Goal: Task Accomplishment & Management: Manage account settings

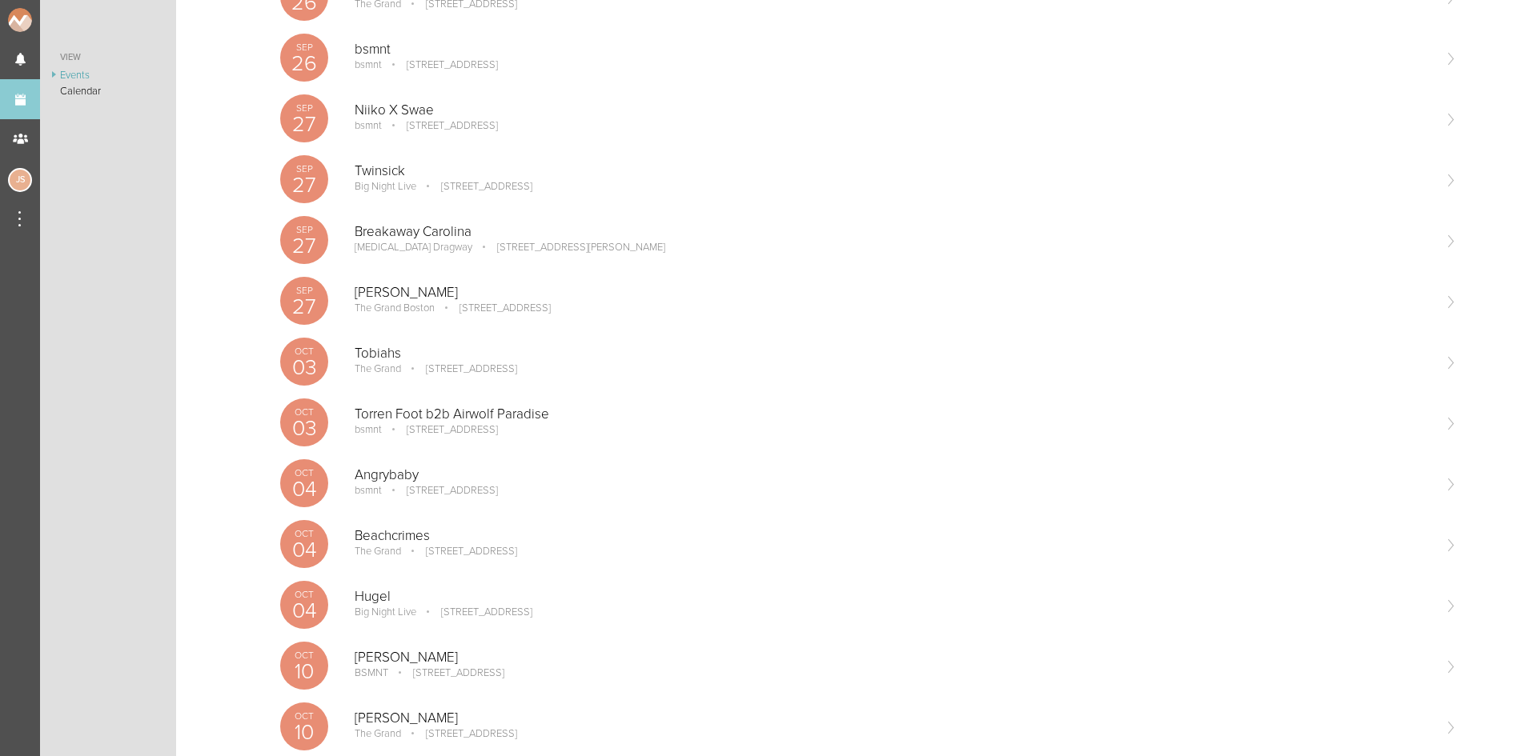
scroll to position [400, 0]
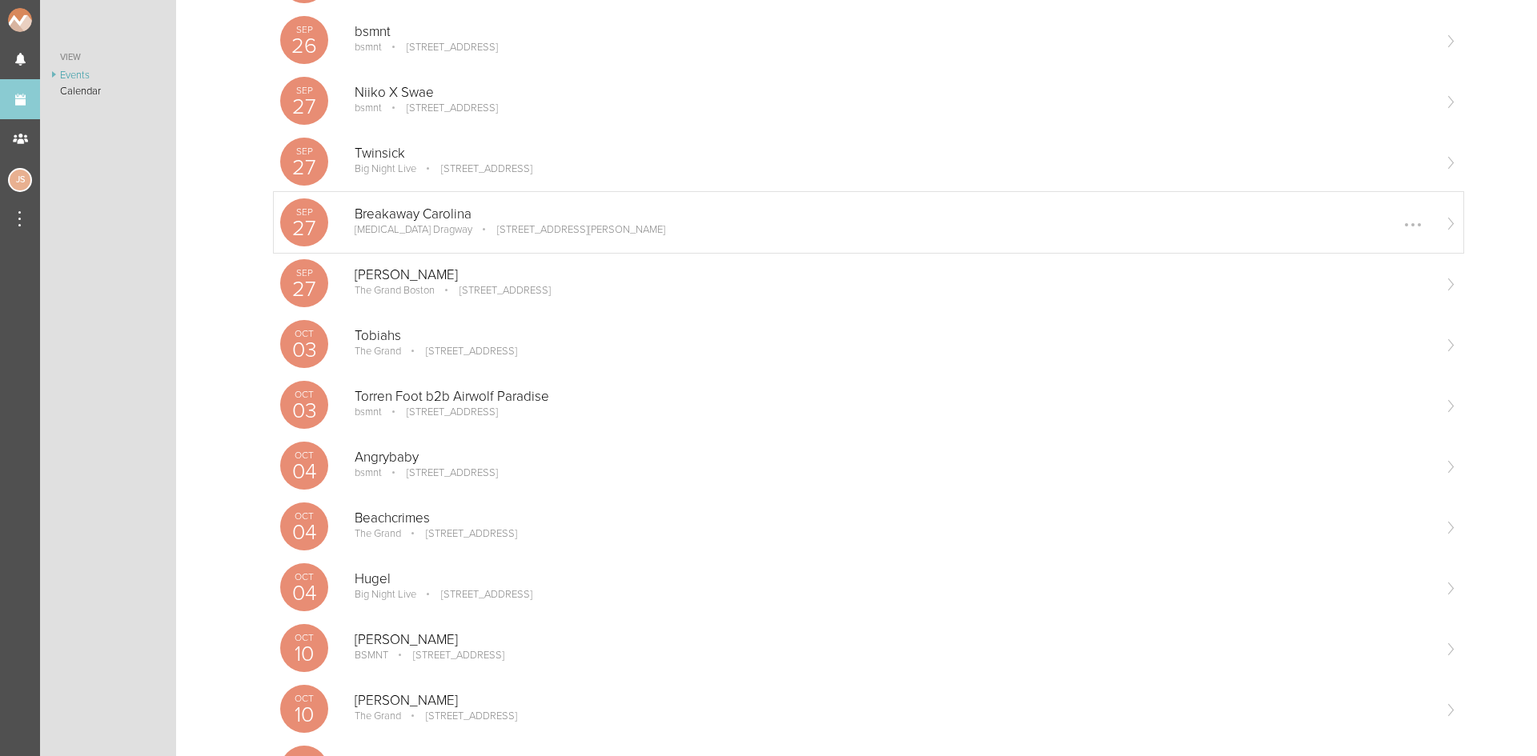
click at [672, 215] on p "Breakaway Carolina" at bounding box center [893, 214] width 1076 height 16
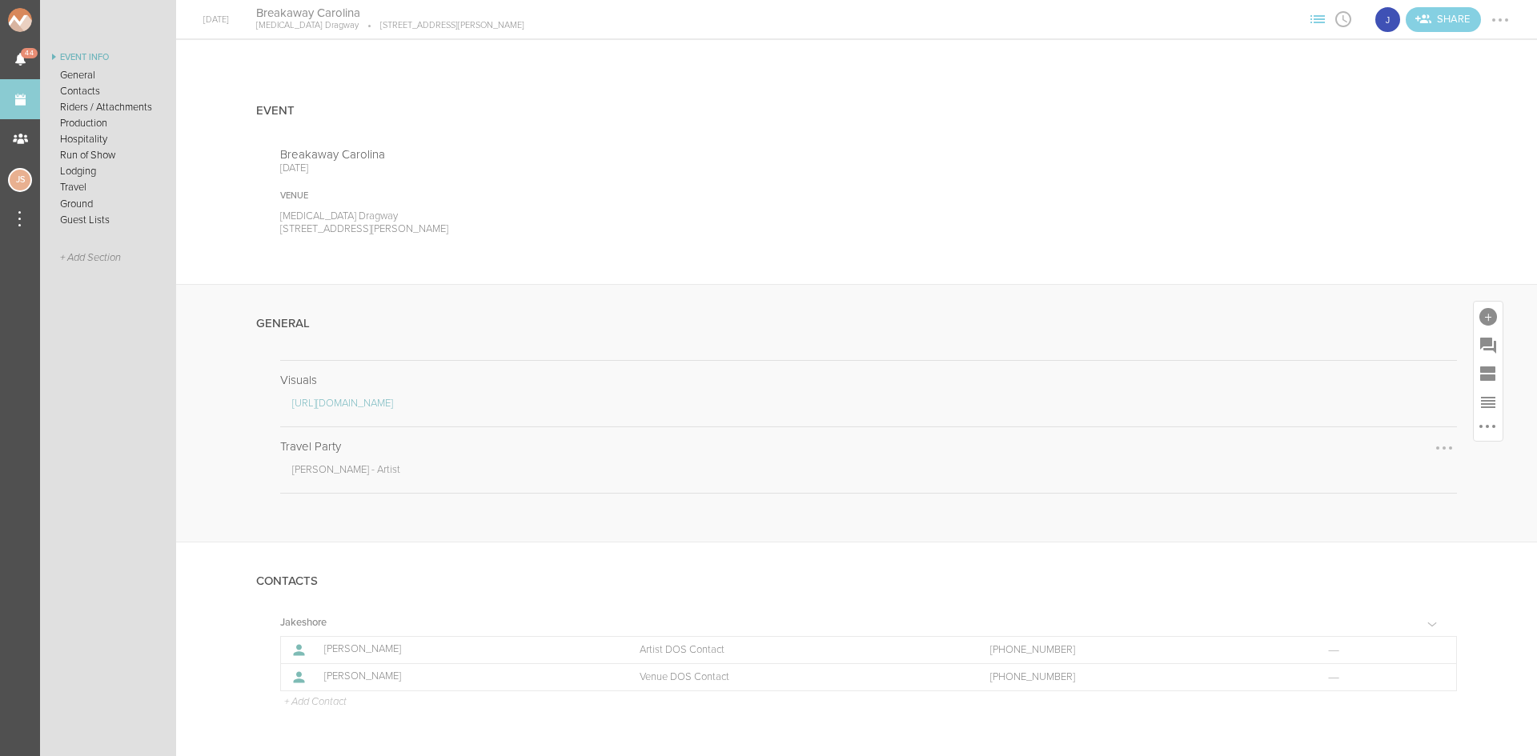
click at [1431, 451] on div at bounding box center [1444, 448] width 26 height 26
click at [1404, 450] on link "Edit Note" at bounding box center [1394, 449] width 123 height 29
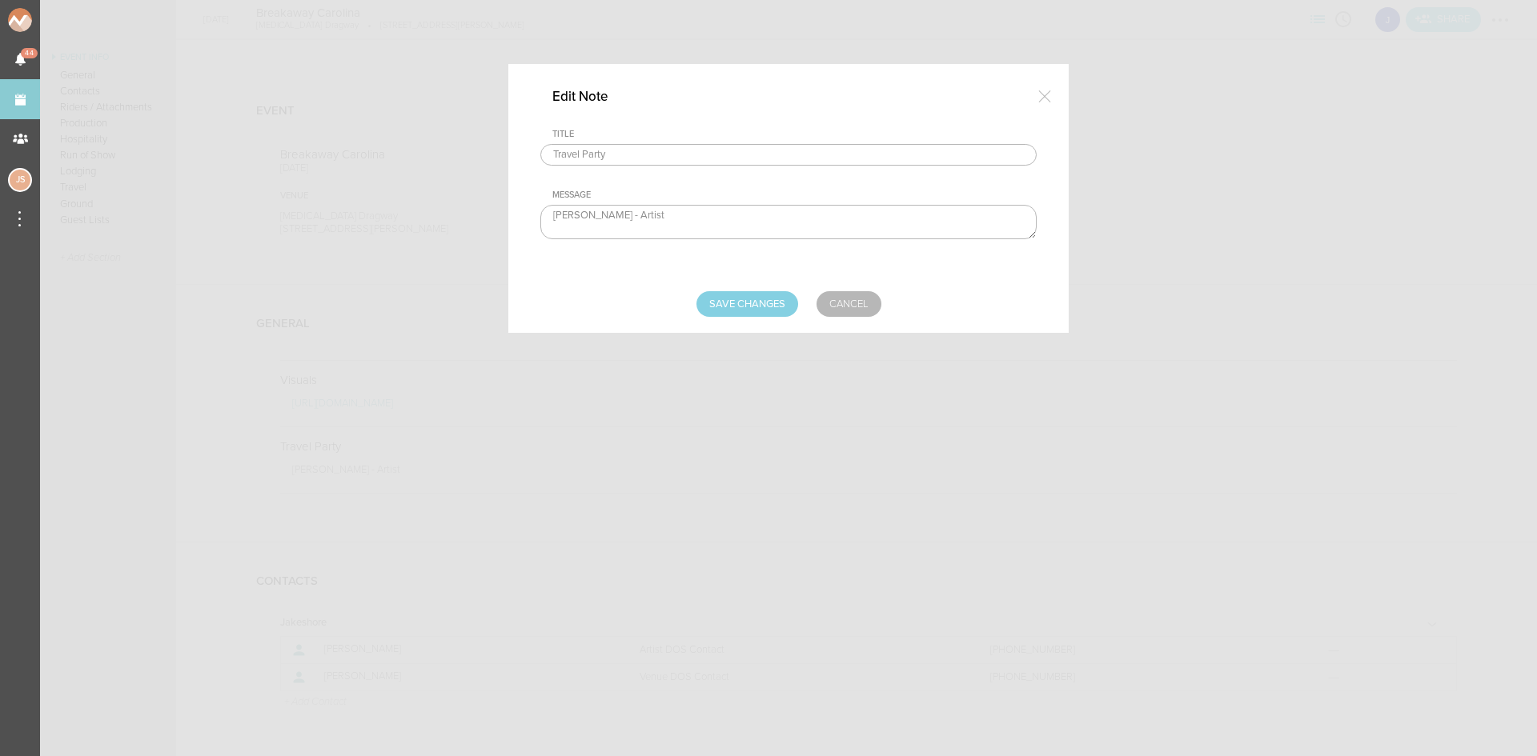
click at [671, 218] on textarea "Jake Poliszczuk - Artist" at bounding box center [788, 222] width 496 height 34
type textarea "Jake Poliszczuk - Artist Zach Perry - Media"
click at [783, 300] on input "Save Changes" at bounding box center [747, 304] width 102 height 26
type input "Saving..."
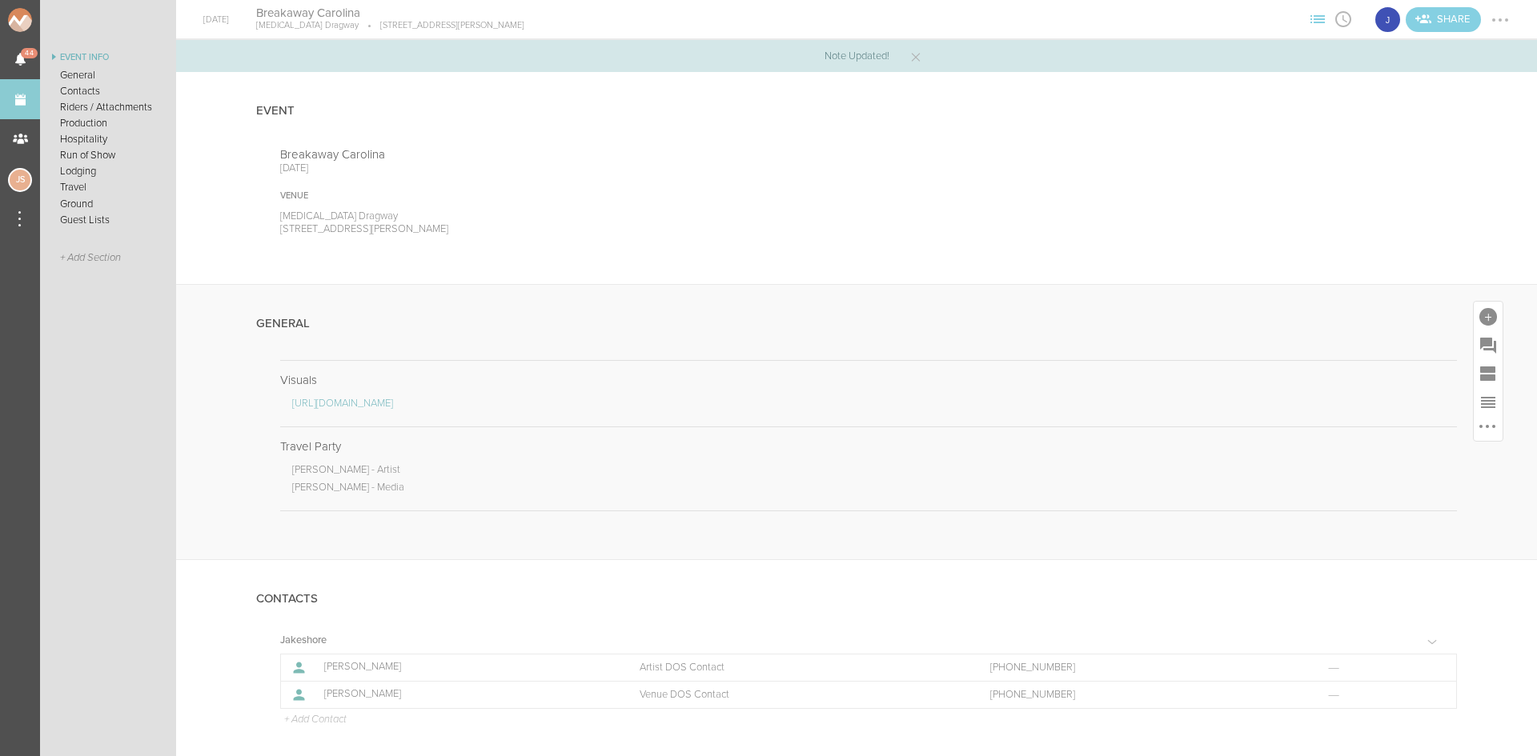
click at [1479, 315] on div at bounding box center [1488, 317] width 18 height 18
drag, startPoint x: 1261, startPoint y: 563, endPoint x: 1186, endPoint y: 475, distance: 115.8
click at [1263, 565] on icon at bounding box center [1264, 562] width 32 height 32
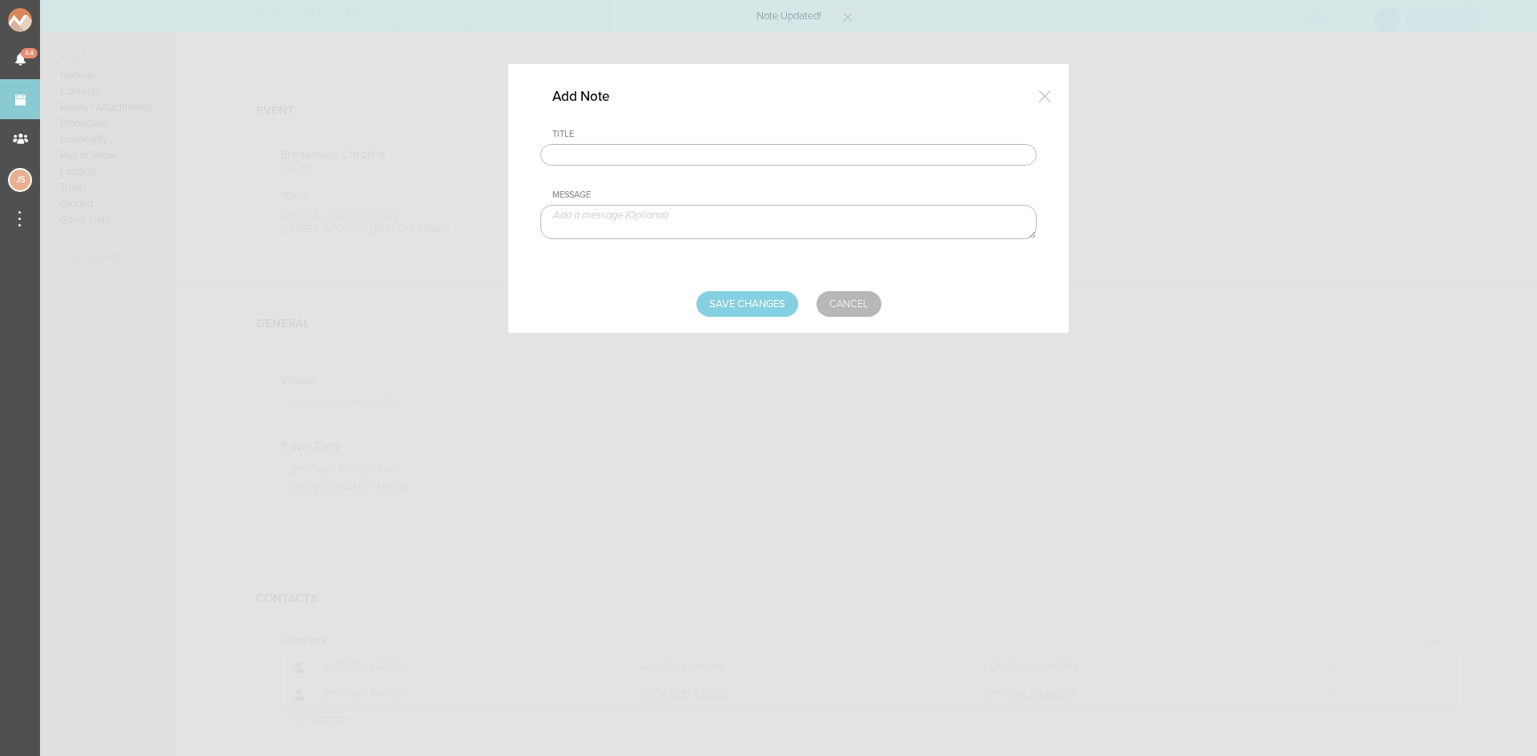
click at [795, 152] on input "text" at bounding box center [788, 155] width 496 height 22
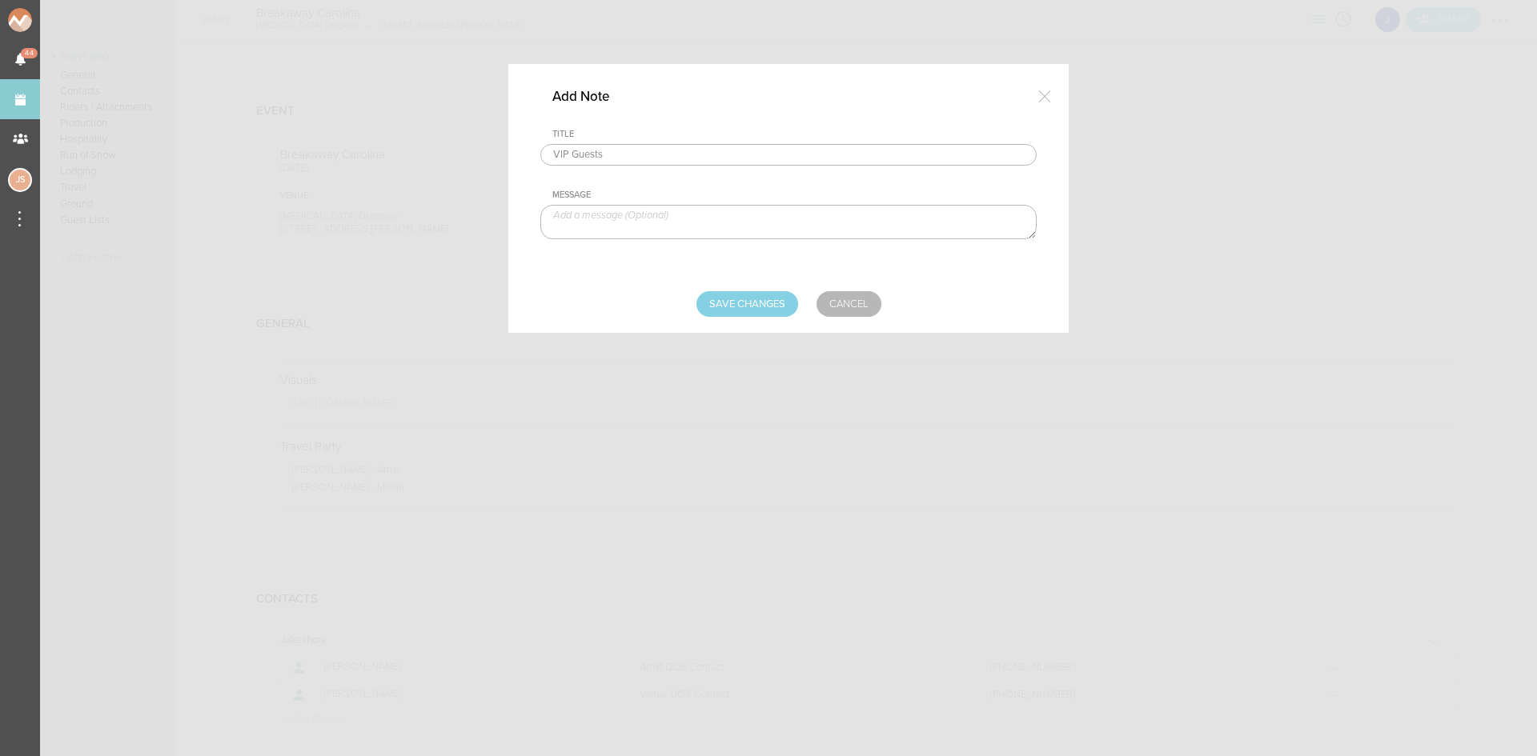
type input "VIP Guests"
click at [755, 218] on textarea at bounding box center [788, 222] width 496 height 34
paste textarea "Spencer Weinshank - VIP Guest Sadie Wing - VIP Guest"
type textarea "Spencer Weinshank - VIP Guest Sadie Wing - VIP Guest"
click at [771, 301] on input "Save Changes" at bounding box center [747, 304] width 102 height 26
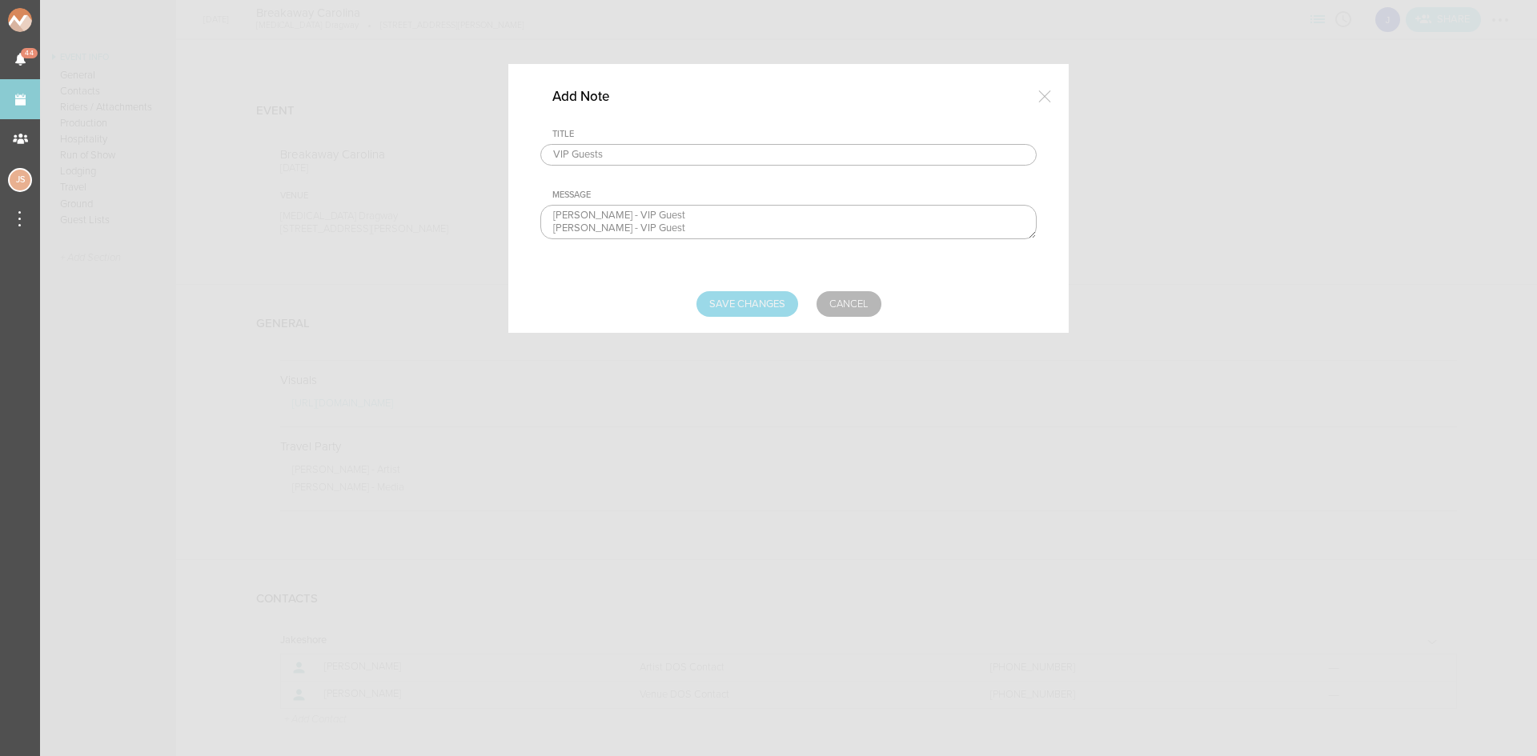
type input "Saving..."
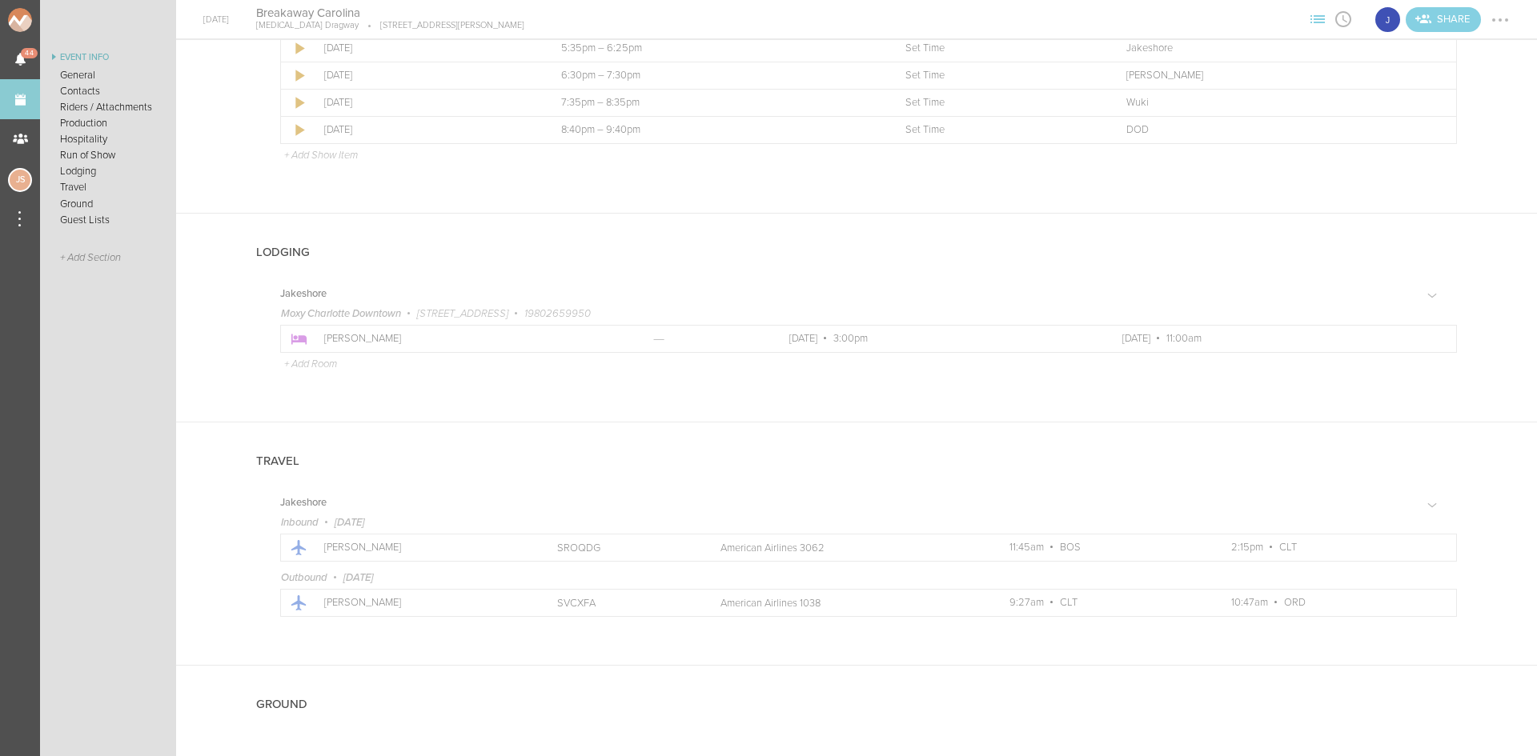
scroll to position [1681, 0]
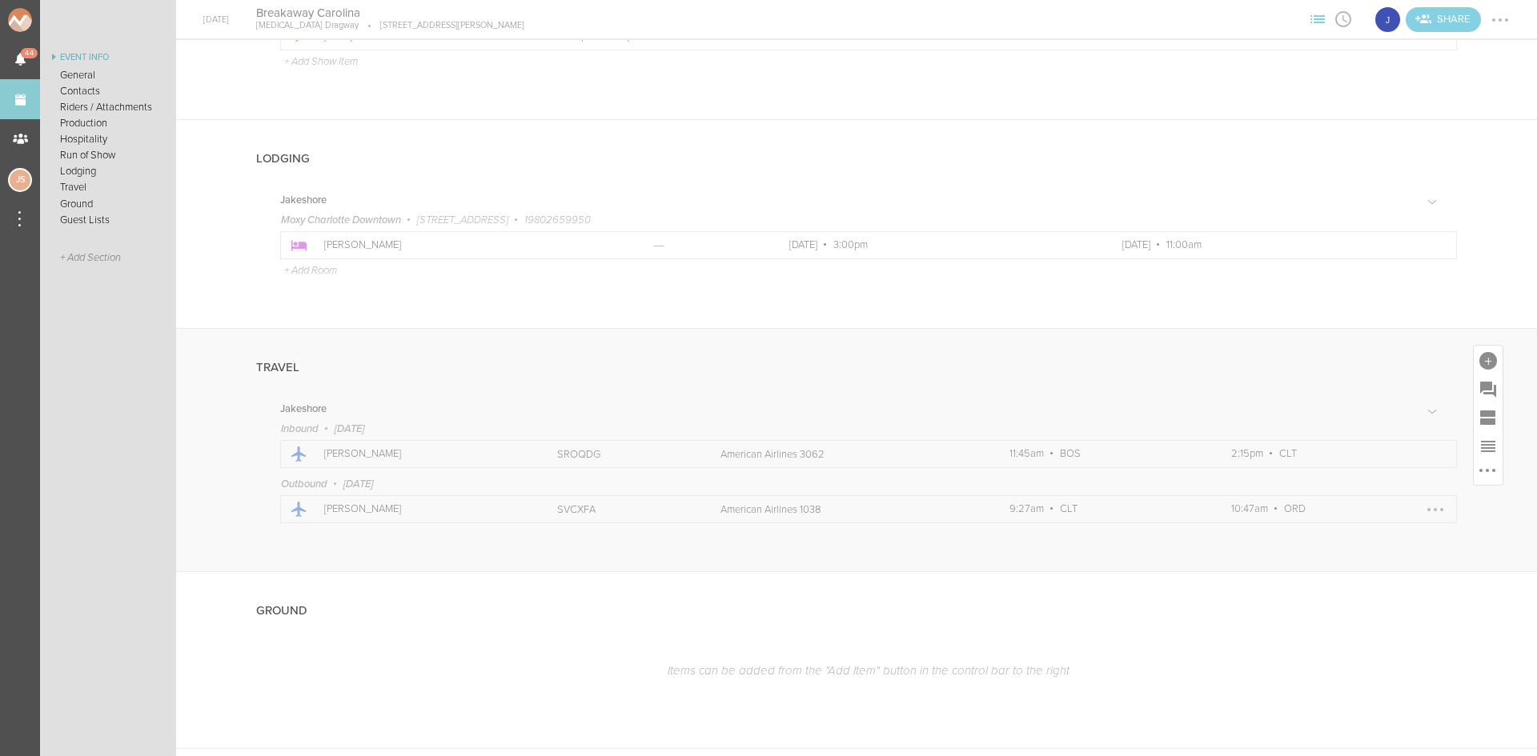
click at [1424, 507] on div at bounding box center [1435, 510] width 26 height 26
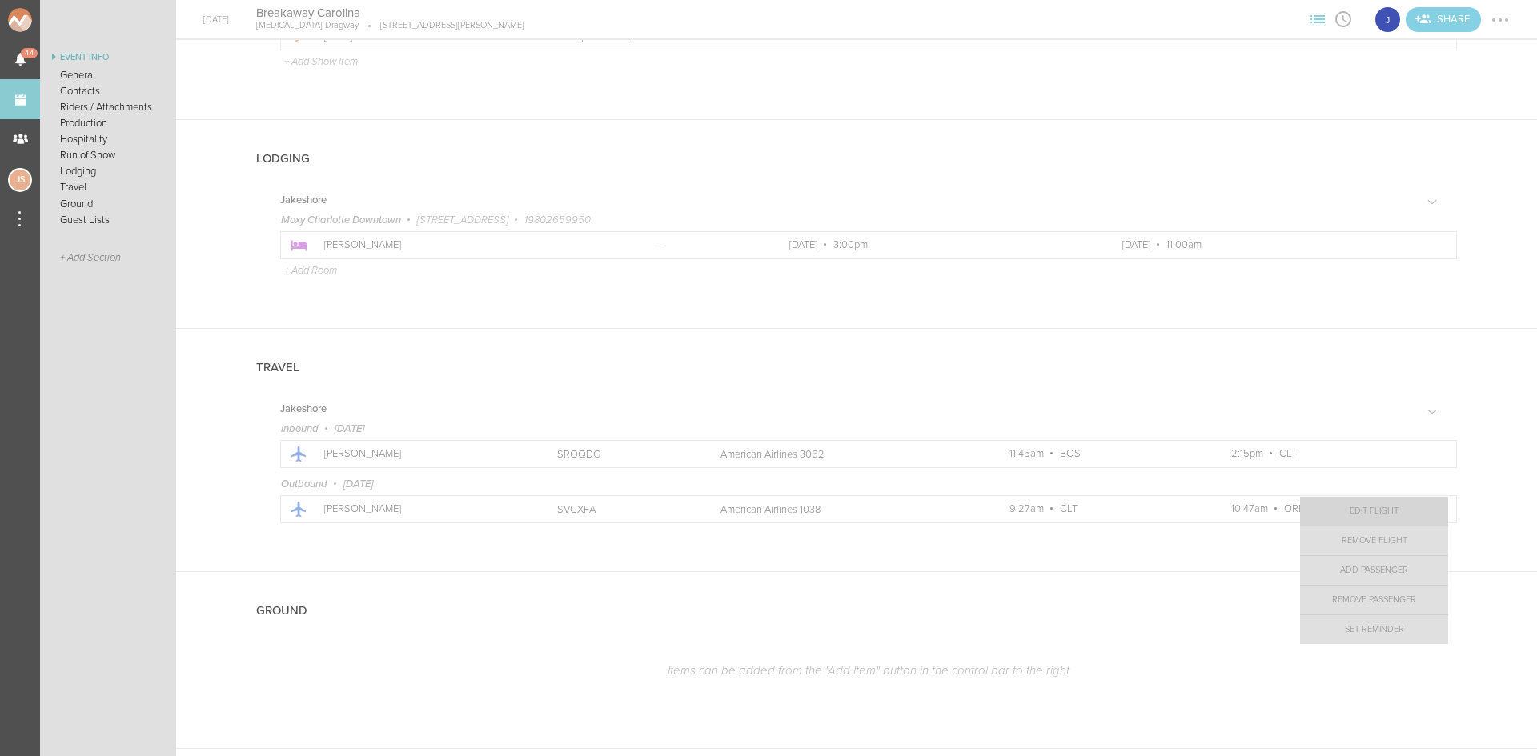
click at [1383, 515] on link "Edit Flight" at bounding box center [1374, 511] width 148 height 29
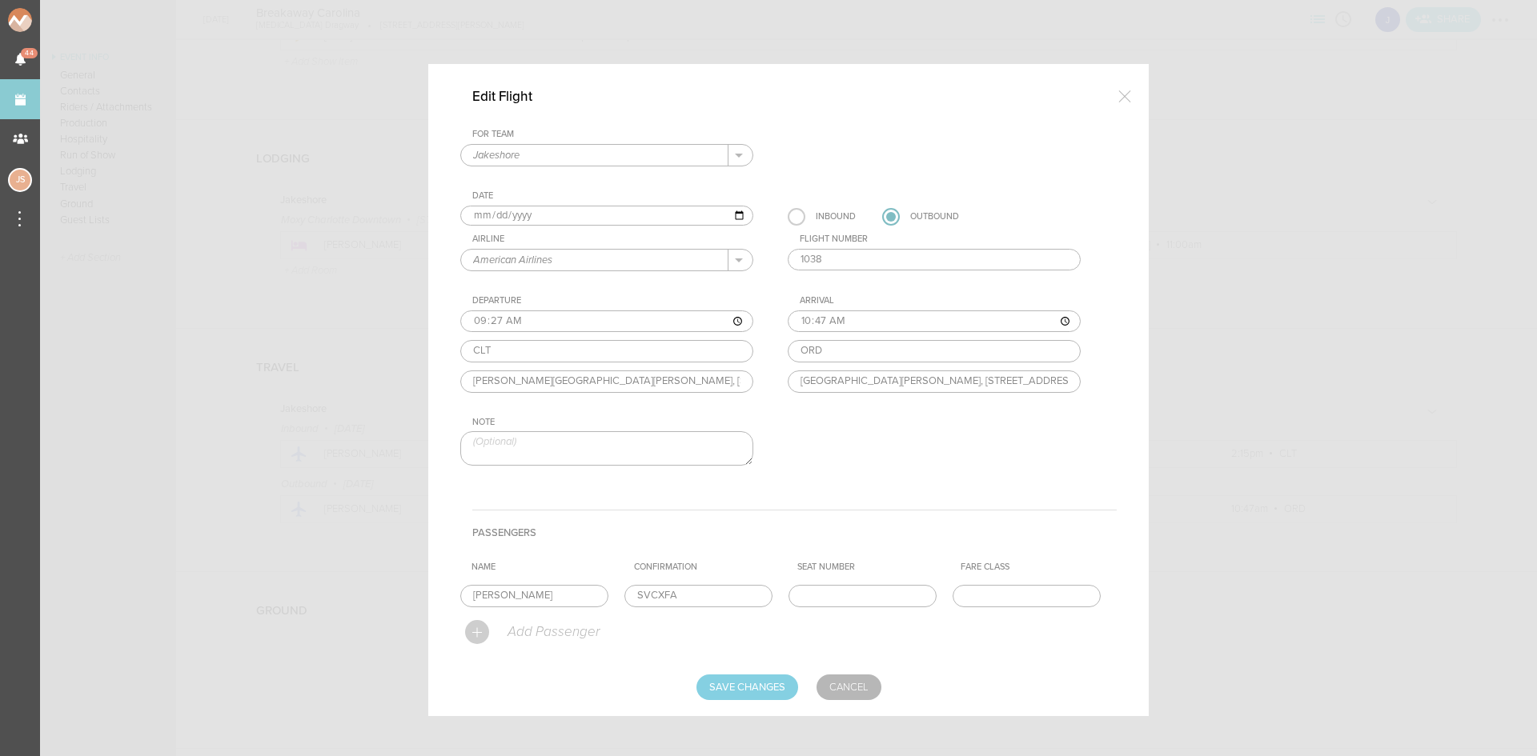
click at [487, 216] on input "2025-09-28" at bounding box center [606, 216] width 293 height 21
type input "2025-09-27"
click at [876, 258] on input "1038" at bounding box center [933, 260] width 293 height 22
type input "1"
type input "3188"
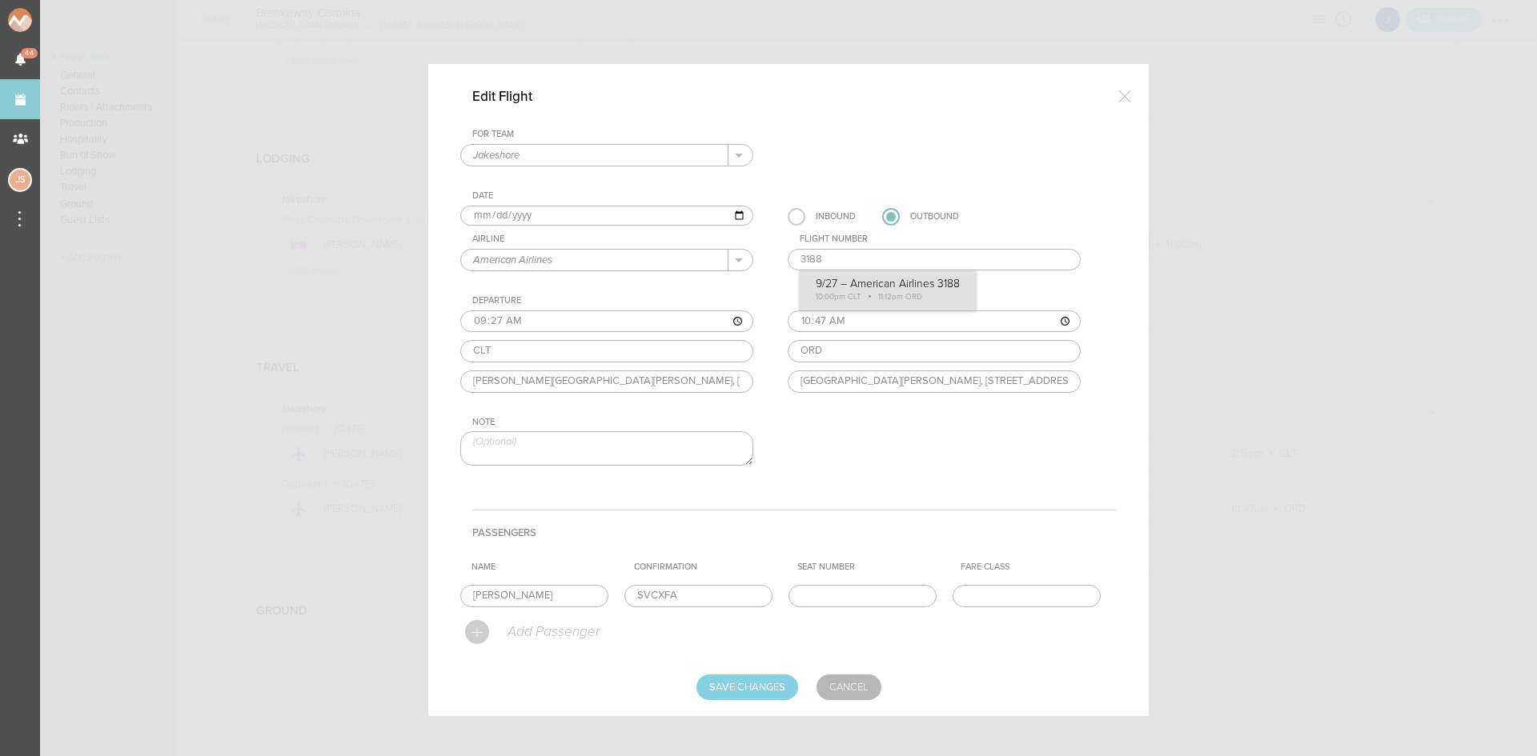
type input "22:00"
type input "23:12"
click at [891, 290] on div "For Team Jakeshore + Add New Team Jakeshore . Date 2025-09-27 Inbound Outbound …" at bounding box center [788, 311] width 656 height 365
click at [746, 678] on input "Save Changes" at bounding box center [747, 688] width 102 height 26
type input "Saving..."
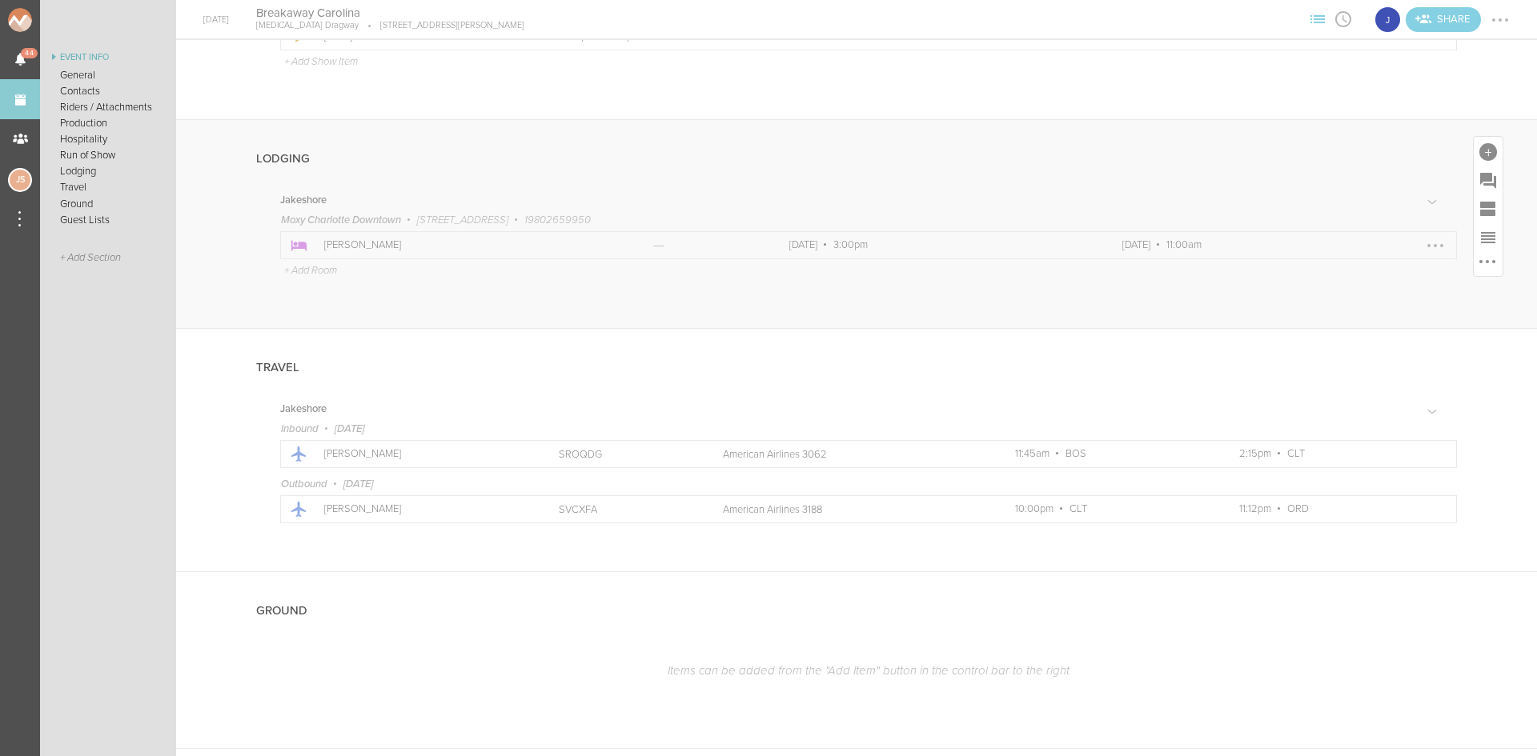
click at [1422, 247] on div at bounding box center [1435, 246] width 26 height 26
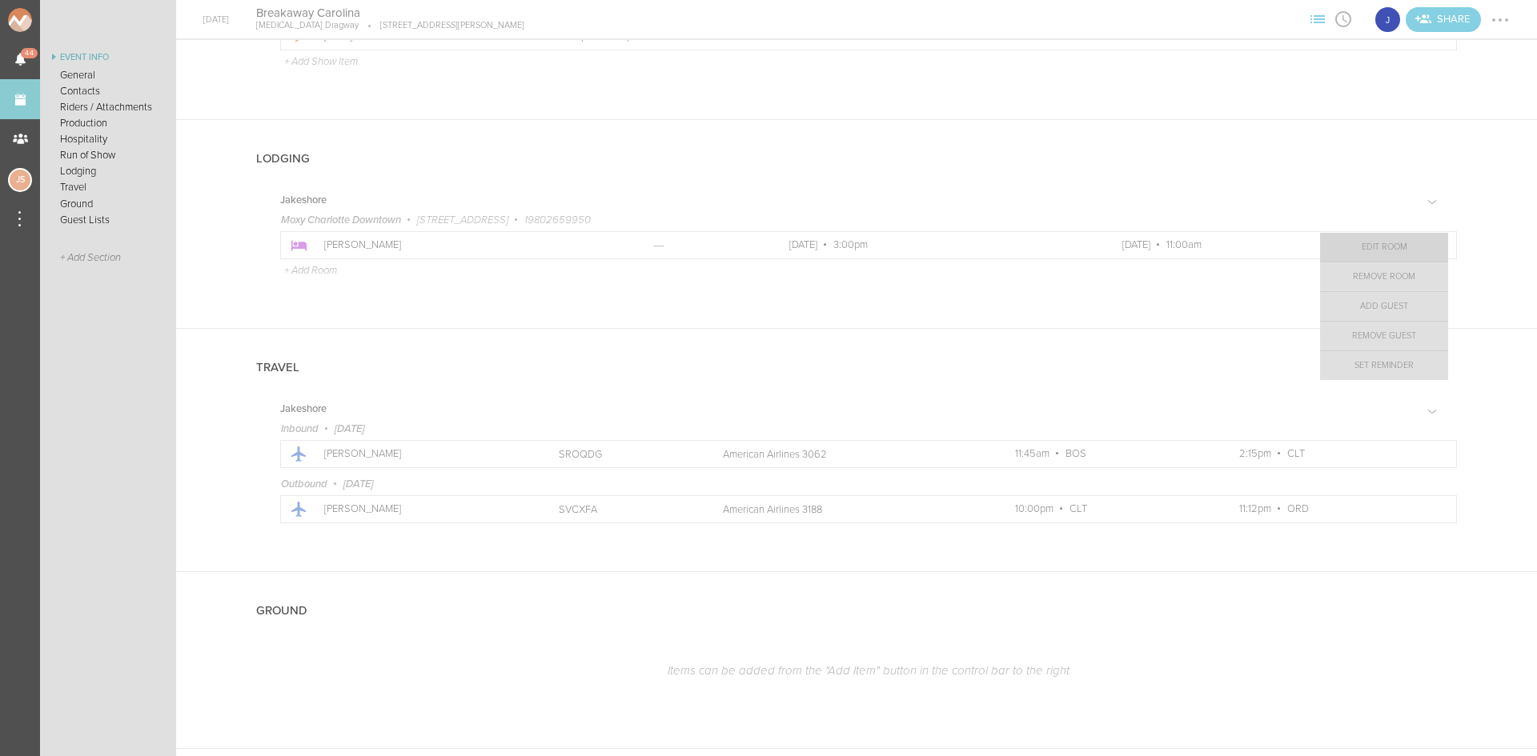
click at [1380, 245] on link "Edit Room" at bounding box center [1384, 247] width 128 height 29
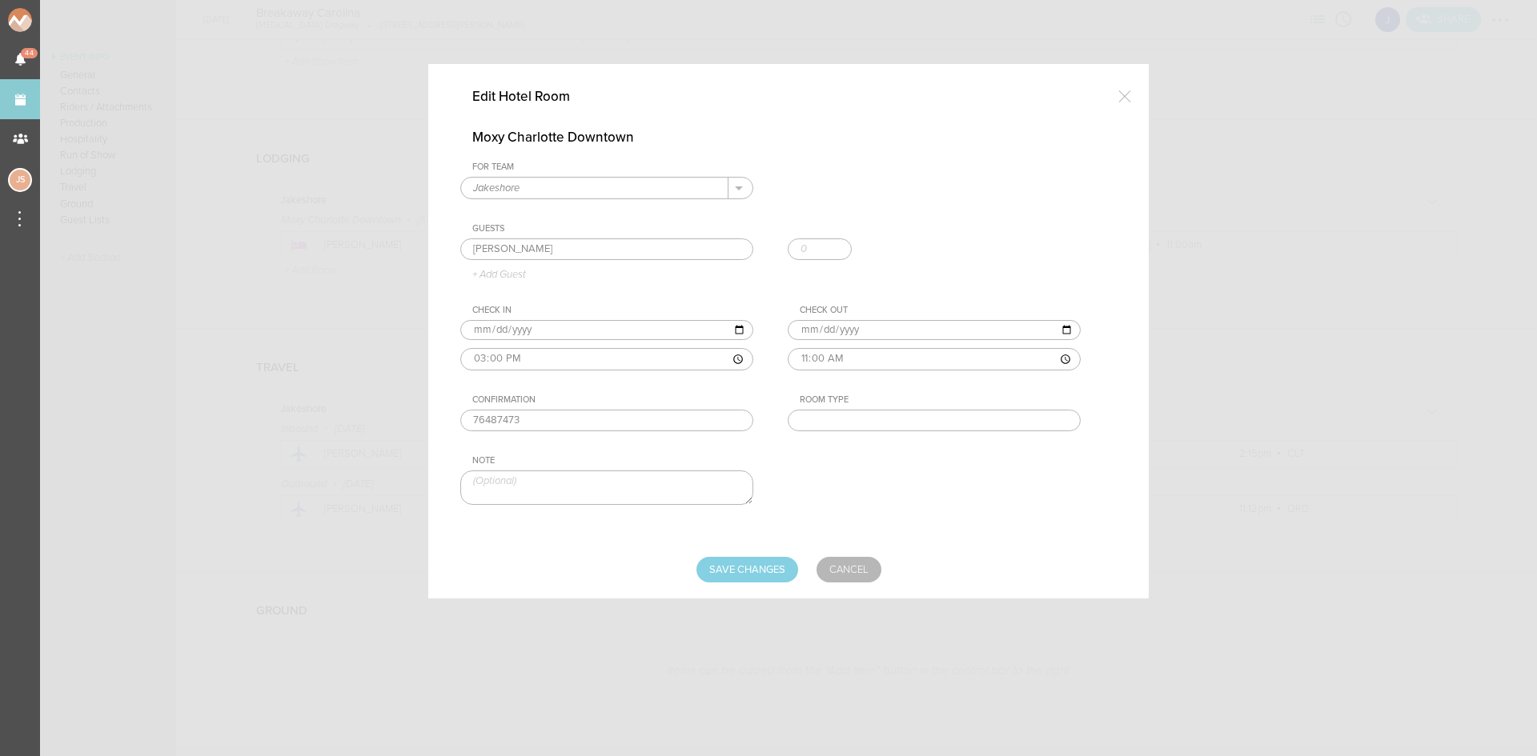
drag, startPoint x: 498, startPoint y: 254, endPoint x: 445, endPoint y: 249, distance: 53.1
click at [445, 250] on div "Edit Hotel Room Moxy Charlotte Downtown For Team Jakeshore + Add New Team Jakes…" at bounding box center [788, 331] width 720 height 535
type input "Zach Perry"
click at [811, 416] on input "text" at bounding box center [933, 421] width 293 height 22
type input "King"
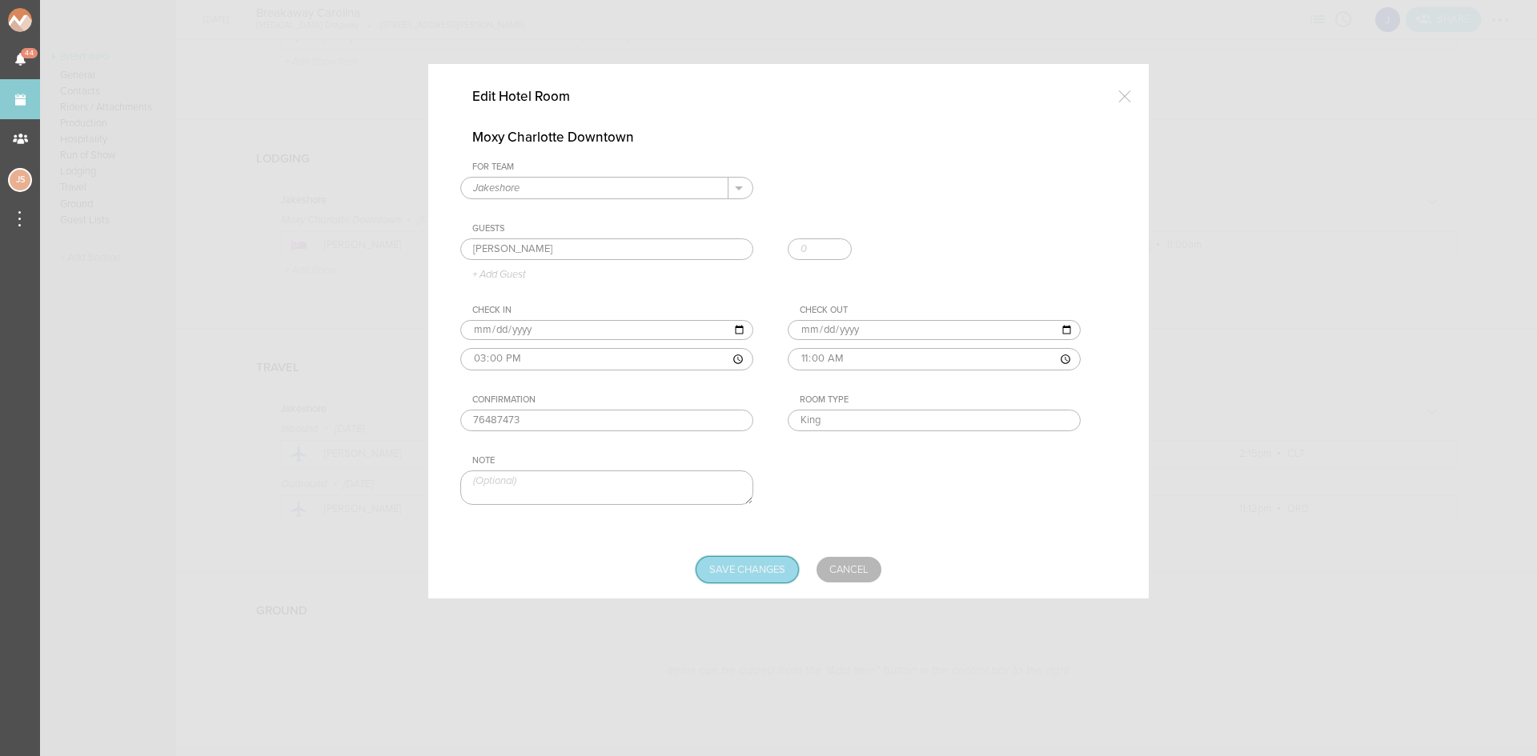
click at [762, 574] on input "Save Changes" at bounding box center [747, 570] width 102 height 26
type input "Saving..."
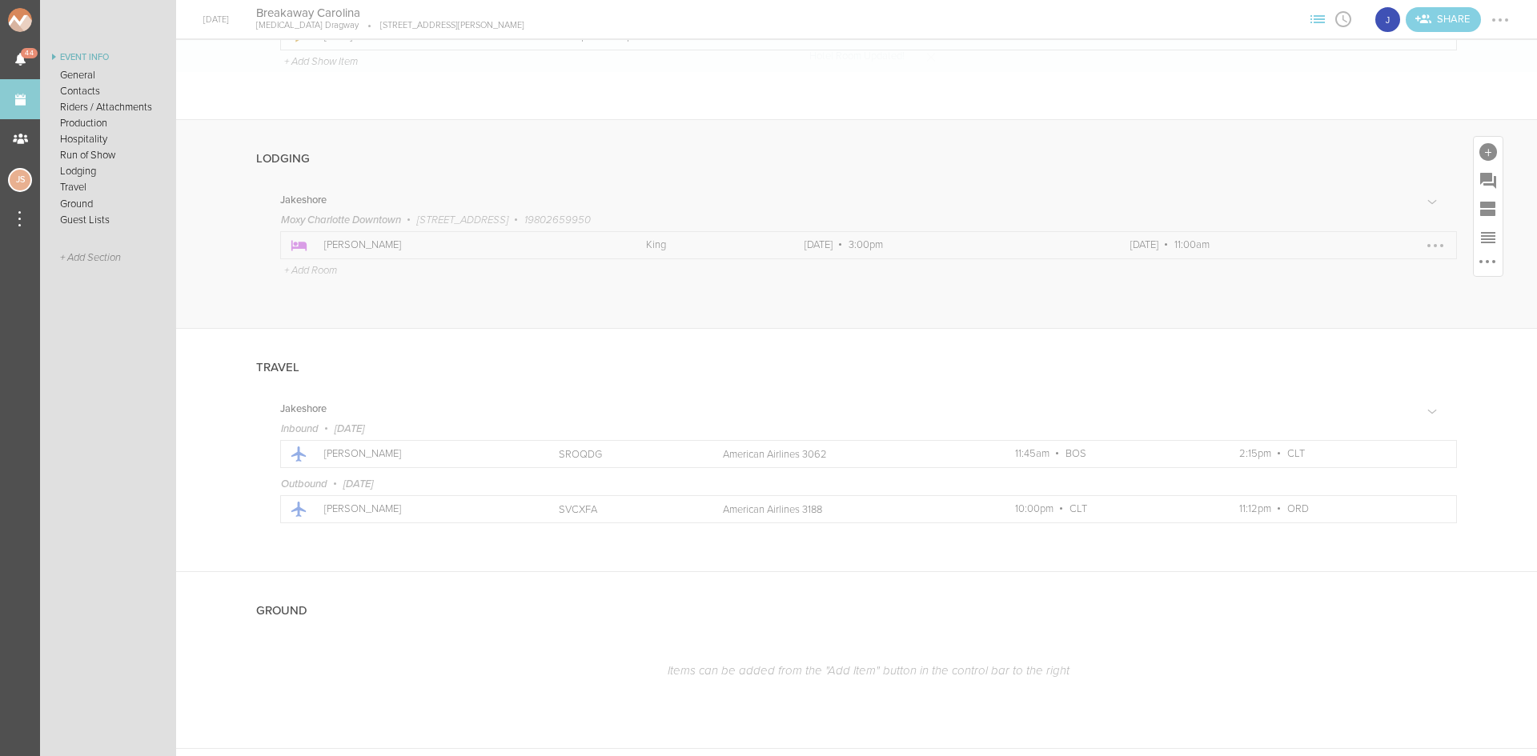
click at [872, 250] on p "Sep 27 3:00pm" at bounding box center [949, 245] width 291 height 13
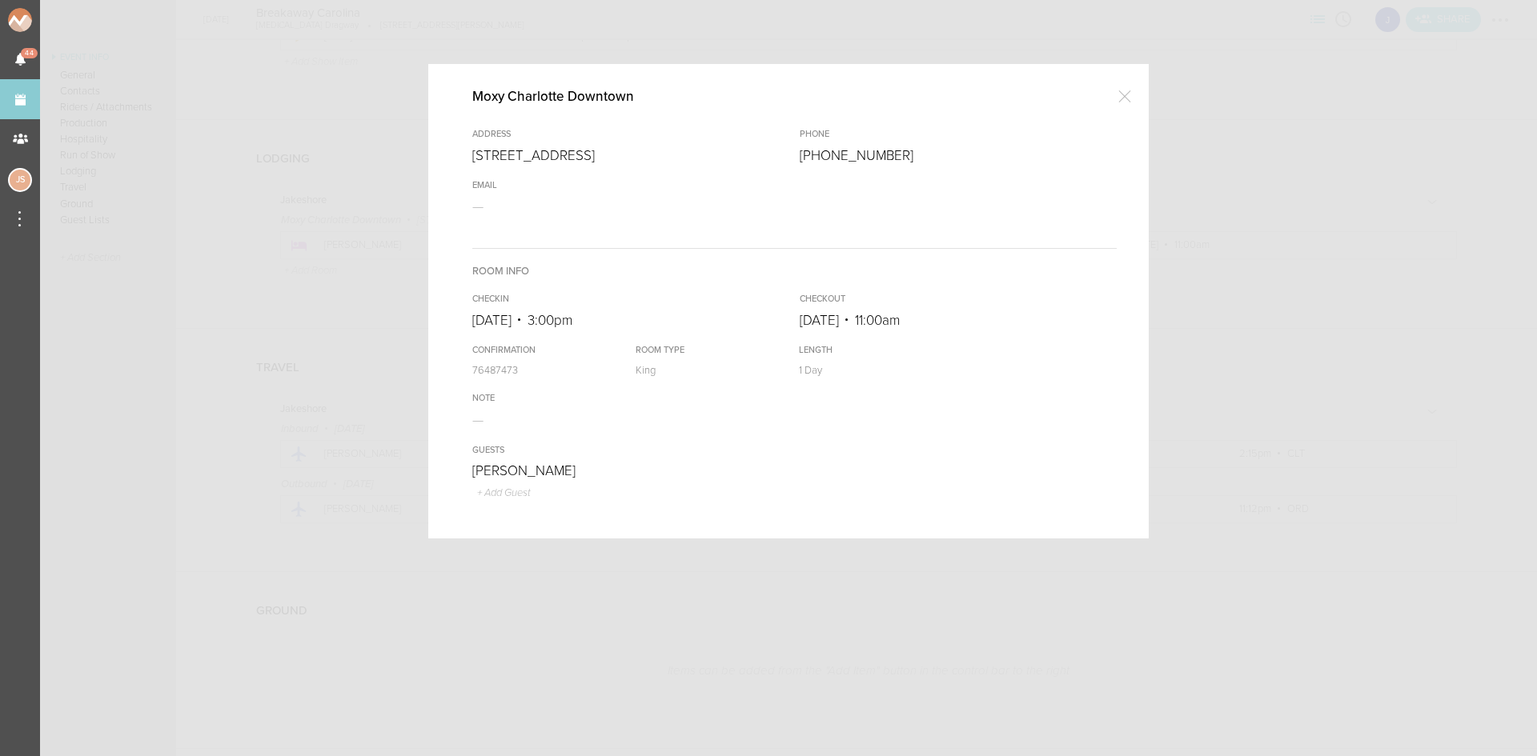
click at [343, 269] on div at bounding box center [768, 378] width 1537 height 756
click at [344, 275] on div at bounding box center [768, 378] width 1537 height 756
click at [229, 309] on div at bounding box center [768, 378] width 1537 height 756
click at [252, 367] on div at bounding box center [768, 378] width 1537 height 756
click at [1123, 97] on div at bounding box center [1124, 96] width 32 height 32
